Goal: Task Accomplishment & Management: Use online tool/utility

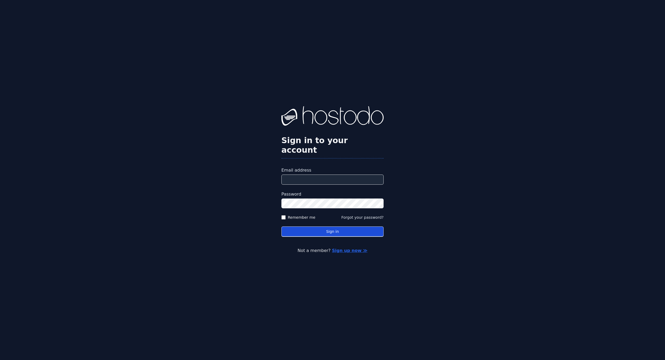
type input "**********"
click at [331, 227] on button "Sign in" at bounding box center [333, 232] width 102 height 10
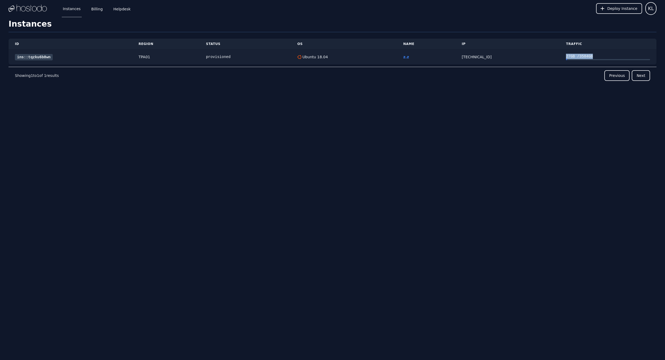
drag, startPoint x: 551, startPoint y: 59, endPoint x: 590, endPoint y: 59, distance: 39.2
click at [590, 59] on tr "ins::tqzku6b8wn TPA01 provisioned Ubuntu 18.04 z.z 158.51.125.251 27 GB / 3584 …" at bounding box center [333, 57] width 648 height 15
click at [590, 59] on div at bounding box center [608, 59] width 84 height 1
drag, startPoint x: 590, startPoint y: 59, endPoint x: 527, endPoint y: 58, distance: 62.6
click at [527, 58] on tr "ins::tqzku6b8wn TPA01 provisioned Ubuntu 18.04 z.z 158.51.125.251 27 GB / 3584 …" at bounding box center [333, 57] width 648 height 15
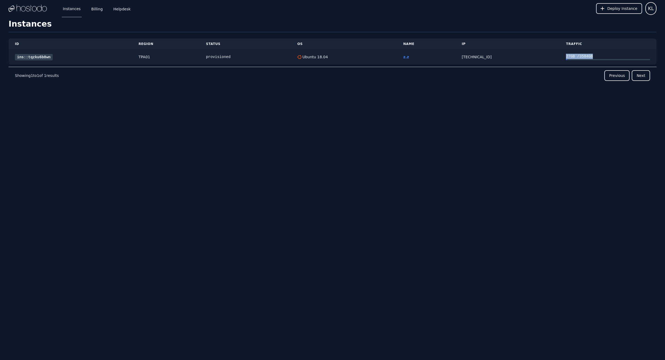
click at [527, 58] on div "[TECHNICAL_ID]" at bounding box center [508, 56] width 92 height 5
drag, startPoint x: 488, startPoint y: 58, endPoint x: 451, endPoint y: 56, distance: 37.3
click at [451, 56] on tr "ins::tqzku6b8wn TPA01 provisioned Ubuntu 18.04 z.z 158.51.125.251 27 GB / 3584 …" at bounding box center [333, 57] width 648 height 15
click at [451, 56] on td "z.z" at bounding box center [426, 57] width 59 height 15
click at [93, 9] on link "Billing" at bounding box center [97, 9] width 14 height 18
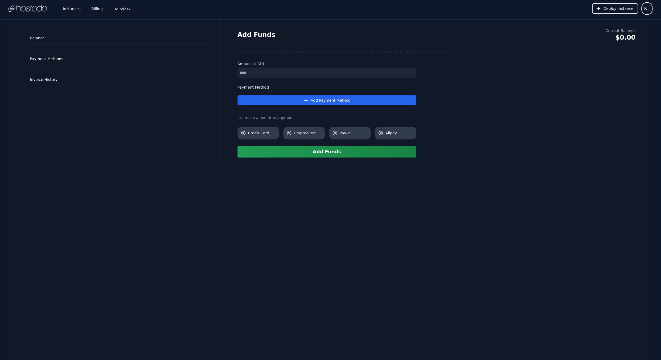
click at [71, 11] on link "Instances" at bounding box center [72, 9] width 20 height 18
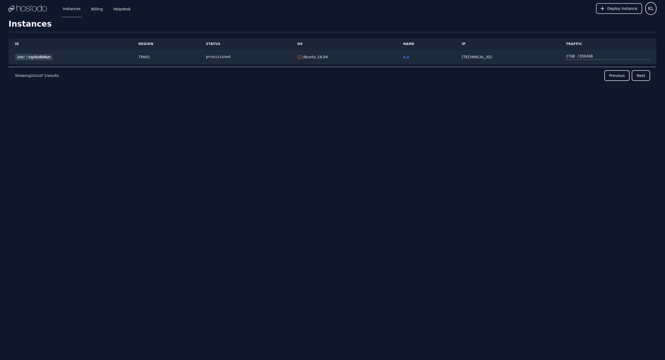
click at [613, 10] on span "Deploy Instance" at bounding box center [623, 8] width 30 height 5
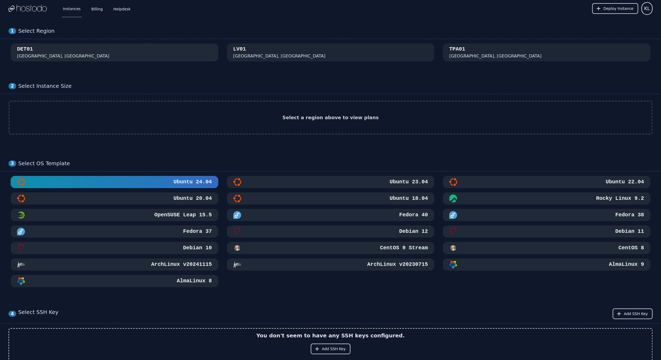
click at [111, 56] on div "DET01 [GEOGRAPHIC_DATA], [GEOGRAPHIC_DATA]" at bounding box center [114, 53] width 195 height 14
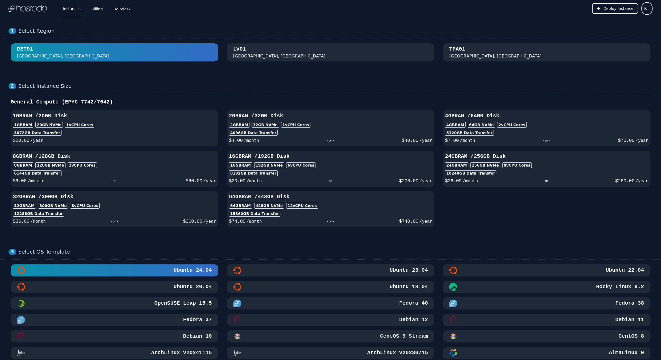
click at [260, 56] on div "[GEOGRAPHIC_DATA], [GEOGRAPHIC_DATA]" at bounding box center [279, 56] width 92 height 6
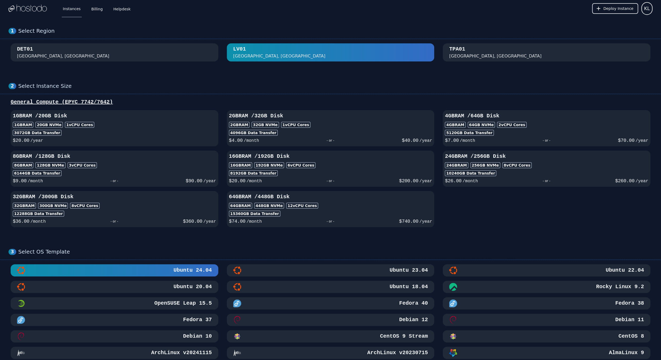
drag, startPoint x: 510, startPoint y: 44, endPoint x: 500, endPoint y: 50, distance: 12.4
click at [509, 44] on button "TPA01 [GEOGRAPHIC_DATA], [GEOGRAPHIC_DATA]" at bounding box center [547, 52] width 208 height 18
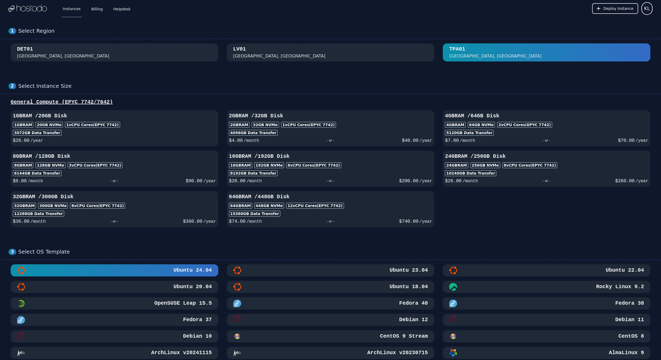
click at [332, 44] on button "[GEOGRAPHIC_DATA], [GEOGRAPHIC_DATA]" at bounding box center [331, 52] width 208 height 18
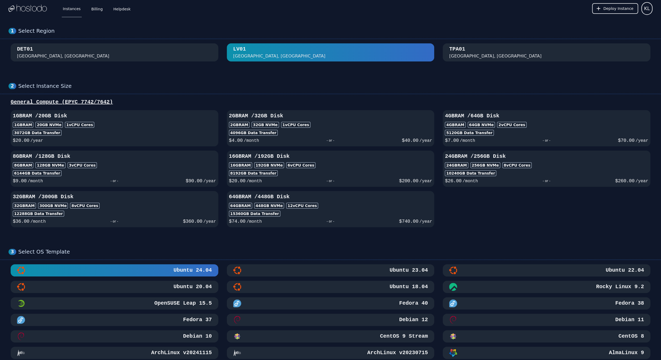
click at [225, 50] on div "[GEOGRAPHIC_DATA]" at bounding box center [331, 52] width 644 height 18
click at [204, 51] on div "DET01 [GEOGRAPHIC_DATA], [GEOGRAPHIC_DATA]" at bounding box center [114, 53] width 195 height 14
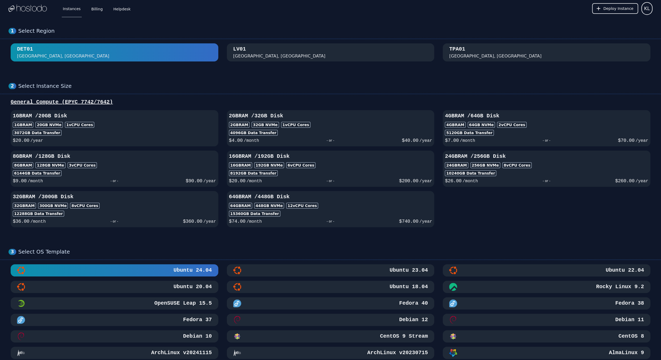
click at [290, 40] on div "1 Select Region [GEOGRAPHIC_DATA]" at bounding box center [330, 44] width 661 height 55
click at [289, 48] on div "[GEOGRAPHIC_DATA], [GEOGRAPHIC_DATA]" at bounding box center [330, 53] width 195 height 14
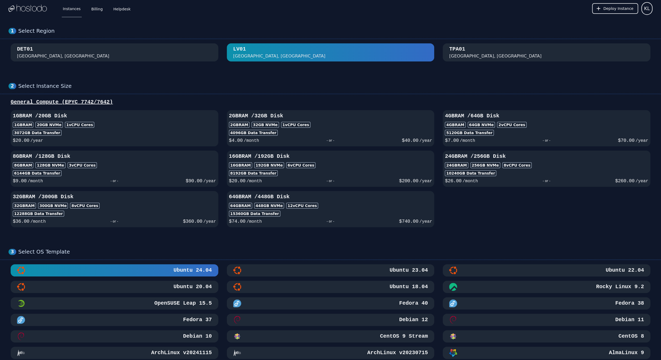
click at [485, 54] on div "TPA01 [GEOGRAPHIC_DATA], [GEOGRAPHIC_DATA]" at bounding box center [546, 53] width 195 height 14
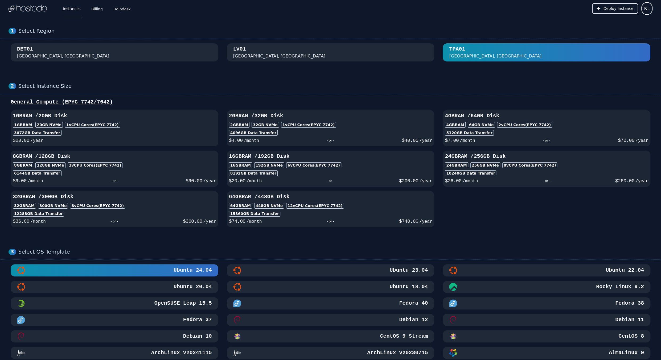
click at [308, 64] on div "1 Select Region [GEOGRAPHIC_DATA]" at bounding box center [330, 44] width 661 height 55
click at [305, 56] on div "[GEOGRAPHIC_DATA], [GEOGRAPHIC_DATA]" at bounding box center [330, 53] width 195 height 14
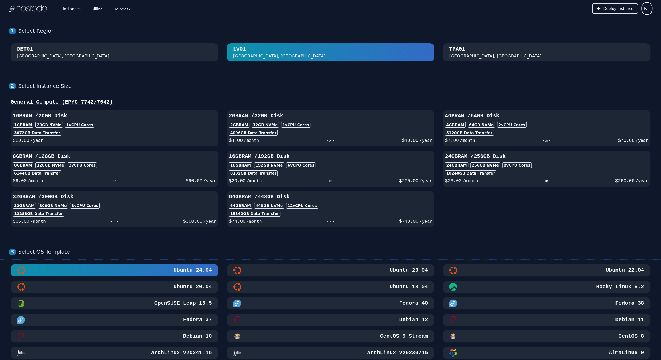
click at [129, 66] on div "1 Select Region [GEOGRAPHIC_DATA]" at bounding box center [330, 44] width 661 height 55
click at [189, 58] on div "DET01 [GEOGRAPHIC_DATA], [GEOGRAPHIC_DATA]" at bounding box center [114, 53] width 195 height 14
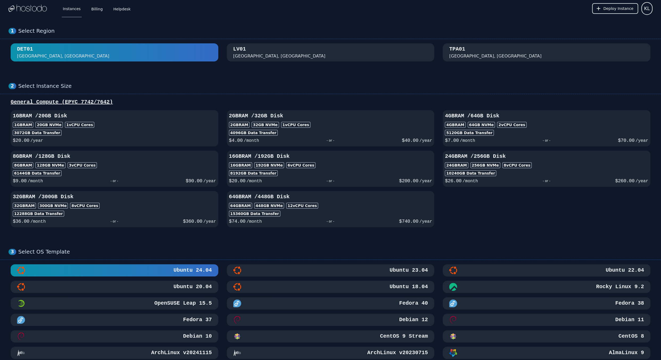
click at [385, 51] on div "[GEOGRAPHIC_DATA], [GEOGRAPHIC_DATA]" at bounding box center [330, 53] width 195 height 14
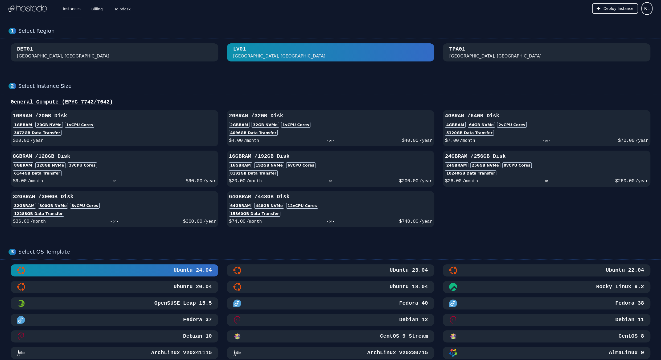
click at [517, 50] on div "TPA01 [GEOGRAPHIC_DATA], [GEOGRAPHIC_DATA]" at bounding box center [546, 53] width 195 height 14
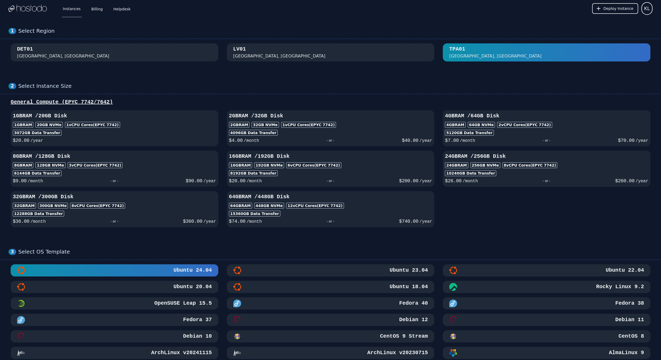
click at [331, 65] on div "1 Select Region [GEOGRAPHIC_DATA]" at bounding box center [330, 44] width 661 height 55
click at [334, 59] on div "[GEOGRAPHIC_DATA], [GEOGRAPHIC_DATA]" at bounding box center [330, 53] width 195 height 14
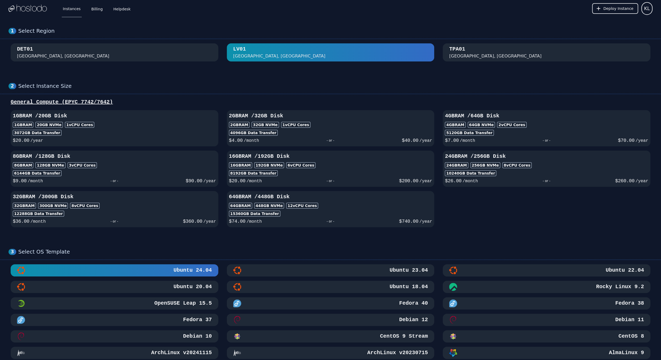
click at [107, 62] on div "1 Select Region [GEOGRAPHIC_DATA]" at bounding box center [330, 44] width 661 height 55
click at [168, 56] on div "DET01 [GEOGRAPHIC_DATA], [GEOGRAPHIC_DATA]" at bounding box center [114, 53] width 195 height 14
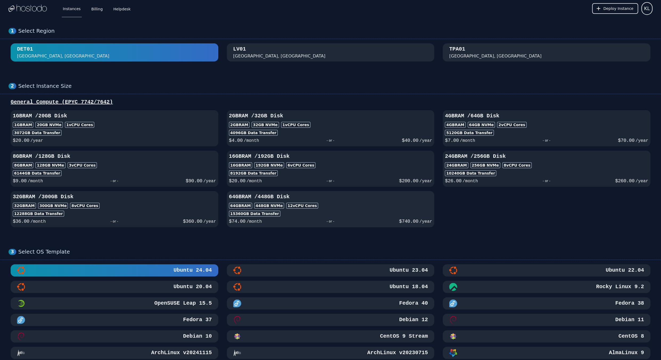
click at [332, 203] on div "64GB RAM 448 GB NVMe 12 vCPU Cores" at bounding box center [331, 206] width 204 height 6
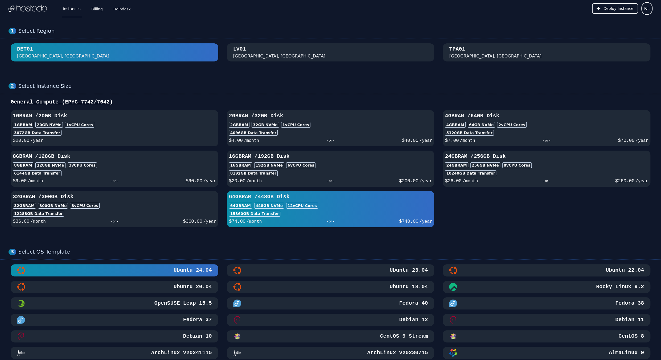
click at [354, 184] on div "- or -" at bounding box center [330, 180] width 137 height 7
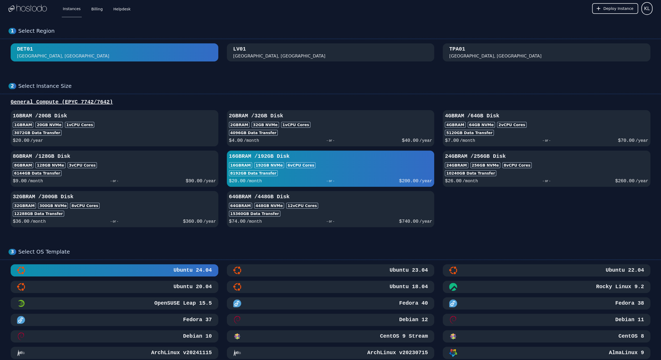
click at [529, 147] on div "1GB RAM / 20 GB Disk 1GB RAM 20 GB NVMe 1 vCPU Cores 3072 GB Data Transfer $ 20…" at bounding box center [331, 168] width 644 height 117
click at [521, 122] on div "4GB RAM / 64 GB Disk 4GB RAM 64 GB NVMe 2 vCPU Cores 5120 GB Data Transfer $ 7.…" at bounding box center [547, 128] width 208 height 32
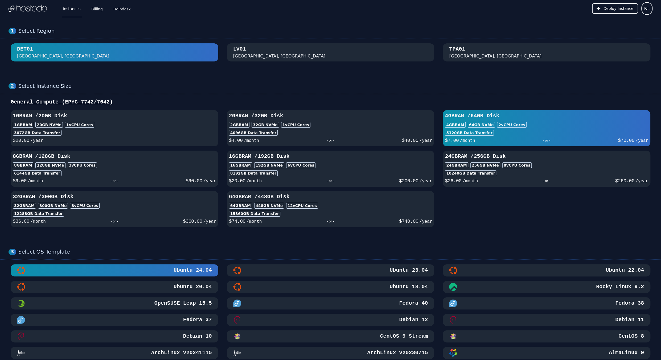
drag, startPoint x: 126, startPoint y: 126, endPoint x: 133, endPoint y: 123, distance: 7.6
click at [129, 124] on div "1GB RAM 20 GB NVMe 1 vCPU Cores" at bounding box center [115, 125] width 204 height 6
select select
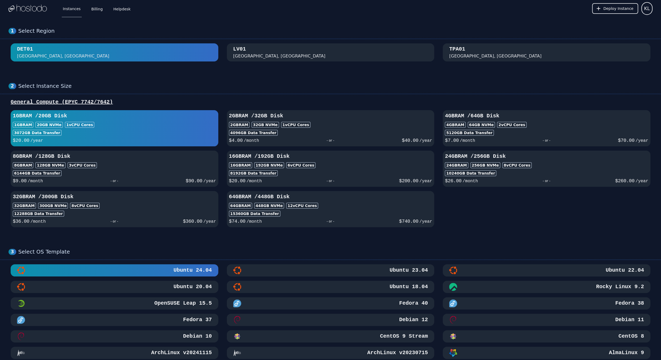
select select
click at [145, 170] on div "6144 GB Data Transfer" at bounding box center [115, 173] width 204 height 6
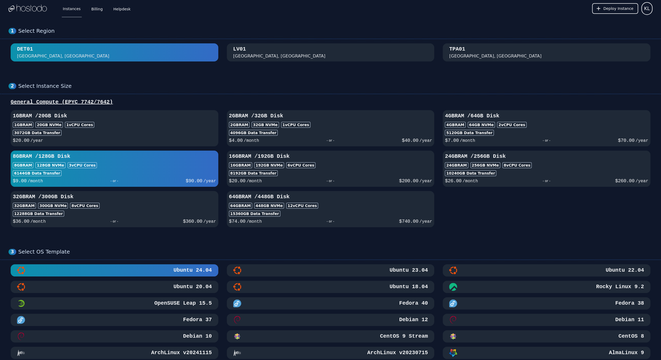
click at [153, 125] on div "1GB RAM 20 GB NVMe 1 vCPU Cores" at bounding box center [115, 125] width 204 height 6
select select
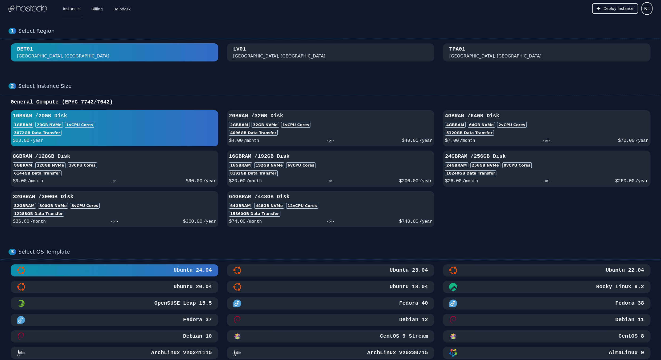
select select
click at [255, 46] on div "[GEOGRAPHIC_DATA], [GEOGRAPHIC_DATA]" at bounding box center [330, 53] width 195 height 14
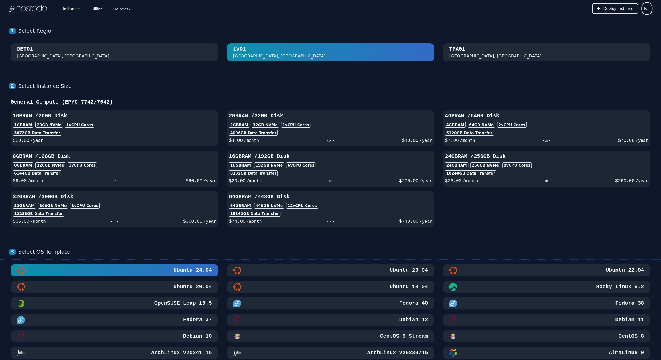
click at [452, 50] on div "TPA01" at bounding box center [457, 49] width 16 height 7
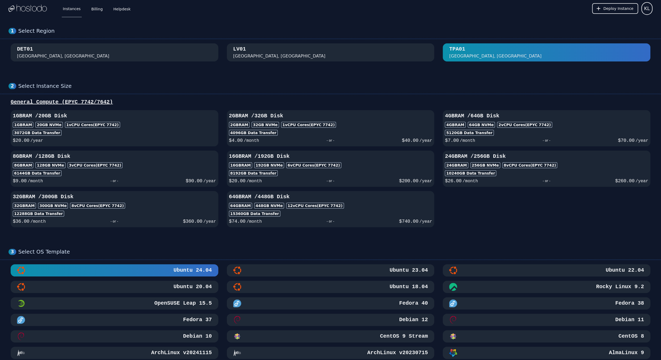
click at [261, 62] on div "1 Select Region [GEOGRAPHIC_DATA]" at bounding box center [330, 44] width 661 height 55
click at [183, 54] on div "DET01 [GEOGRAPHIC_DATA], [GEOGRAPHIC_DATA]" at bounding box center [114, 53] width 195 height 14
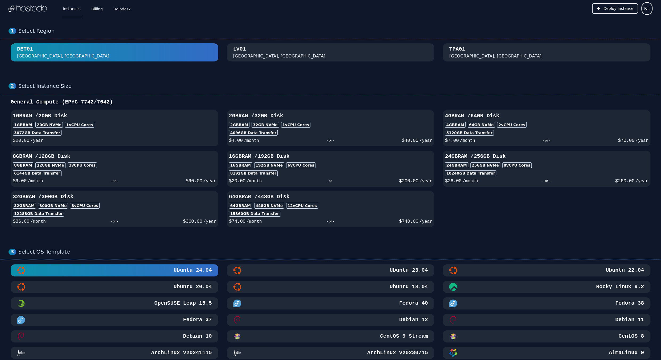
drag, startPoint x: 233, startPoint y: 54, endPoint x: 236, endPoint y: 56, distance: 3.9
click at [233, 54] on div "[GEOGRAPHIC_DATA], [GEOGRAPHIC_DATA]" at bounding box center [331, 53] width 208 height 14
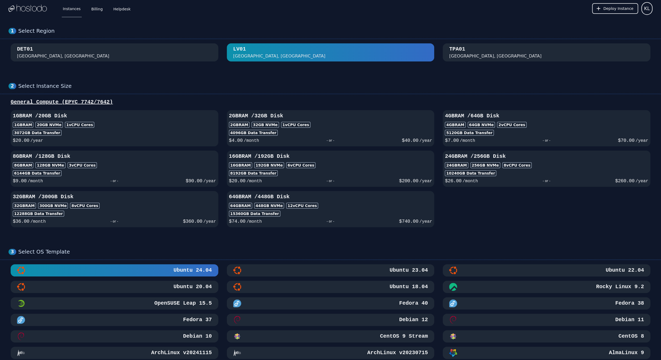
click at [445, 47] on div "TPA01 [GEOGRAPHIC_DATA], [GEOGRAPHIC_DATA]" at bounding box center [547, 53] width 208 height 14
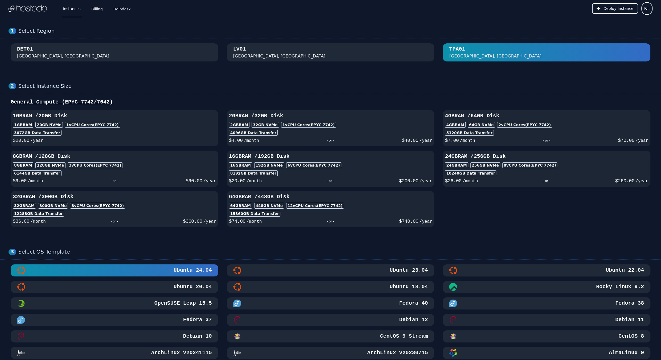
click at [351, 51] on div "[GEOGRAPHIC_DATA], [GEOGRAPHIC_DATA]" at bounding box center [330, 53] width 195 height 14
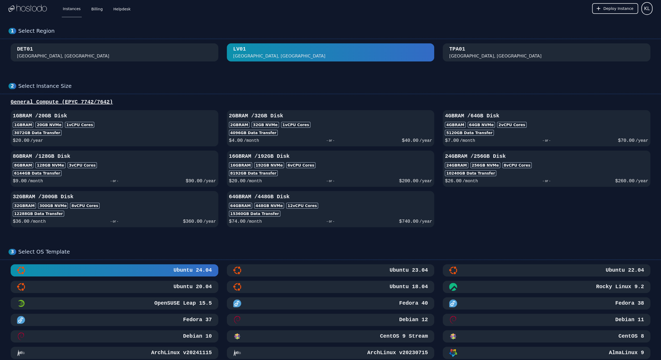
click at [151, 57] on div "DET01 [GEOGRAPHIC_DATA], [GEOGRAPHIC_DATA]" at bounding box center [114, 53] width 195 height 14
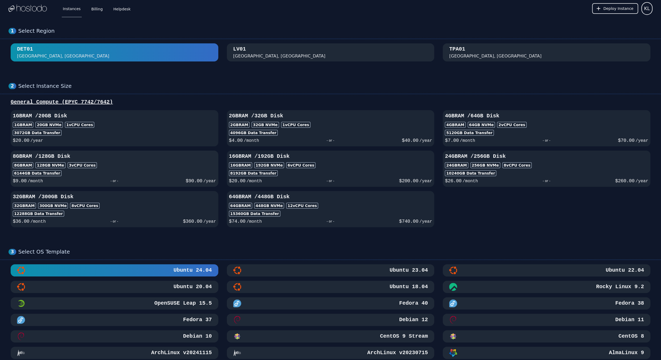
click at [128, 157] on h3 "8GB RAM / 128 GB Disk" at bounding box center [115, 156] width 204 height 7
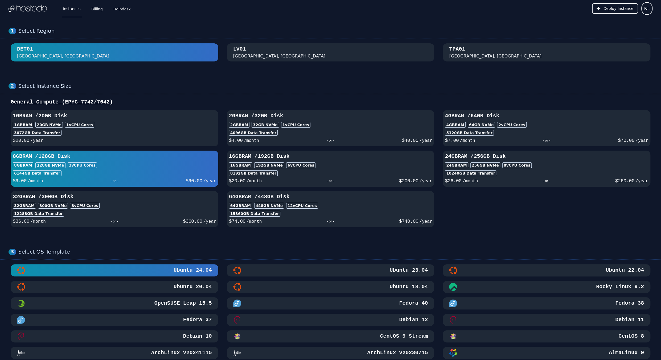
click at [132, 144] on button "1GB RAM / 20 GB Disk 1GB RAM 20 GB NVMe 1 vCPU Cores 3072 GB Data Transfer $ 20…" at bounding box center [115, 128] width 208 height 36
select select
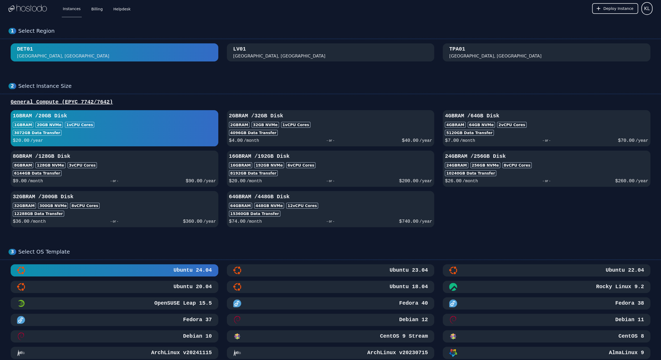
click at [332, 122] on div "2GB RAM 32 GB NVMe 1 vCPU Cores" at bounding box center [331, 125] width 204 height 6
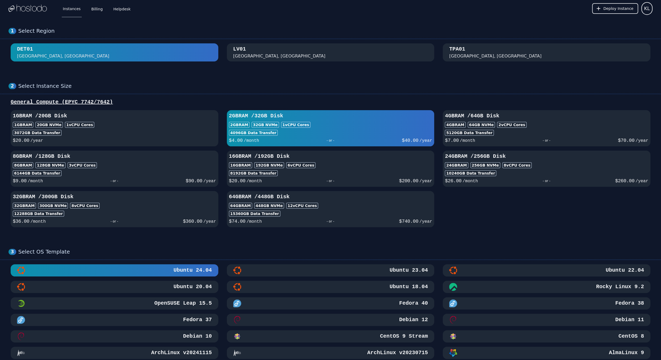
click at [276, 169] on div "16GB RAM / 192 GB Disk 16GB RAM 192 GB NVMe 6 vCPU Cores 8192 GB Data Transfer …" at bounding box center [331, 169] width 208 height 32
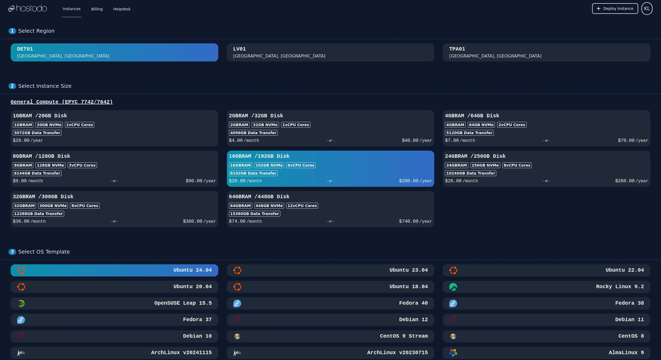
click at [183, 172] on div "6144 GB Data Transfer" at bounding box center [115, 173] width 204 height 6
